Goal: Task Accomplishment & Management: Use online tool/utility

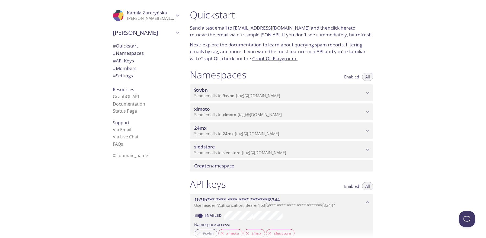
click at [333, 89] on span "9xvbn" at bounding box center [279, 90] width 170 height 6
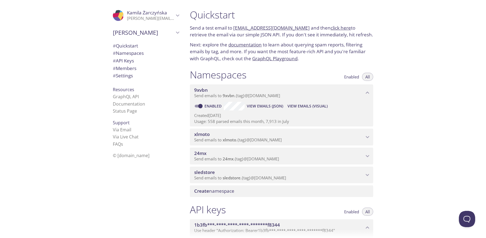
click at [305, 108] on span "View Emails (Visual)" at bounding box center [307, 106] width 40 height 7
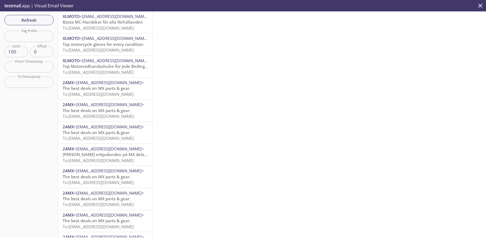
click at [83, 25] on span "Bästa MC-Handskar för alla förhållanden" at bounding box center [103, 21] width 80 height 5
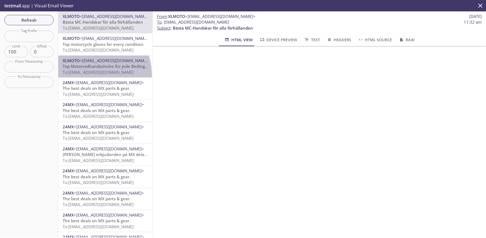
click at [90, 75] on p "Top Motorradhandschuhe für jede Bedingung To: [EMAIL_ADDRESS][DOMAIN_NAME]" at bounding box center [105, 69] width 85 height 12
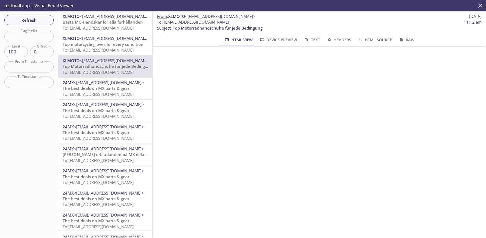
drag, startPoint x: 164, startPoint y: 21, endPoint x: 225, endPoint y: 21, distance: 60.4
click at [225, 21] on span "To : [EMAIL_ADDRESS][DOMAIN_NAME] 11:12 am" at bounding box center [319, 22] width 324 height 6
copy span "[EMAIL_ADDRESS][DOMAIN_NAME]"
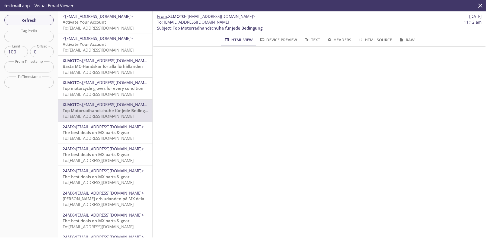
click at [91, 23] on span "Activate Your Account" at bounding box center [84, 21] width 43 height 5
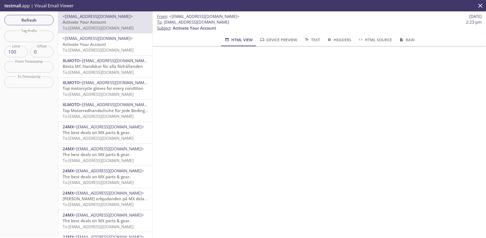
click at [271, 41] on span "Device Preview" at bounding box center [278, 39] width 38 height 7
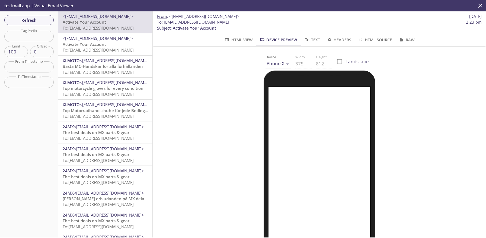
click at [238, 44] on button "HTML View" at bounding box center [238, 39] width 35 height 13
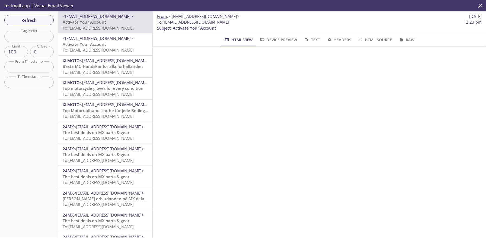
click at [312, 40] on span "Text" at bounding box center [311, 39] width 16 height 7
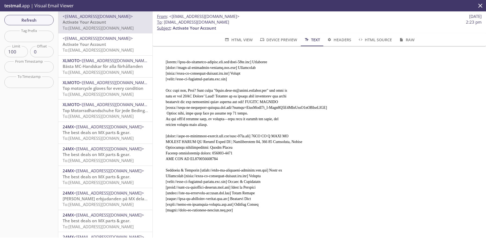
click at [240, 37] on span "HTML View" at bounding box center [238, 39] width 28 height 7
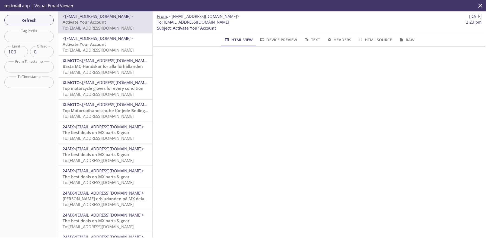
click at [310, 41] on span "Text" at bounding box center [311, 39] width 16 height 7
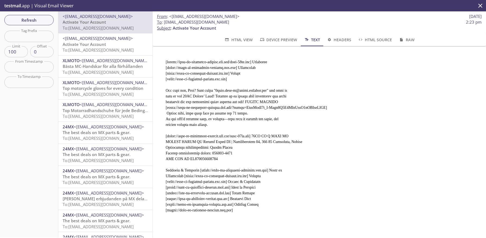
click at [334, 40] on span "Headers" at bounding box center [338, 39] width 25 height 7
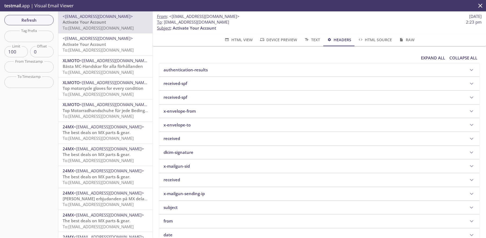
click at [276, 39] on span "Device Preview" at bounding box center [278, 39] width 38 height 7
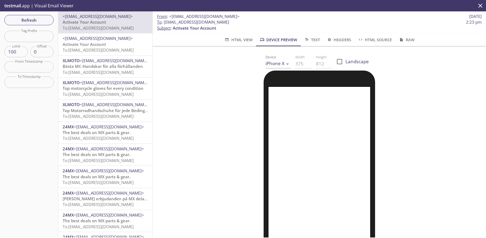
click at [242, 38] on span "HTML View" at bounding box center [238, 39] width 28 height 7
